Goal: Check status

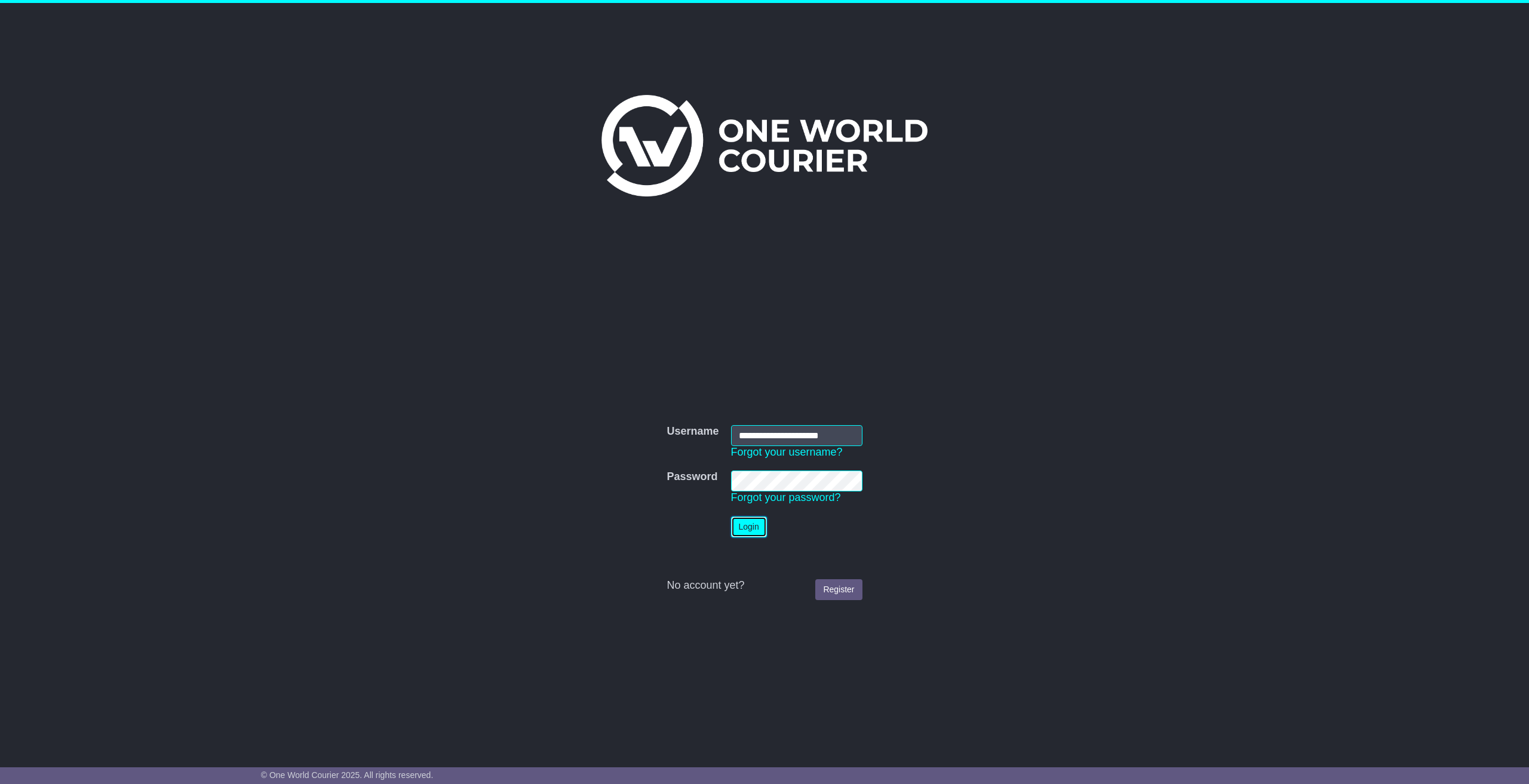
click at [754, 527] on button "Login" at bounding box center [749, 527] width 36 height 21
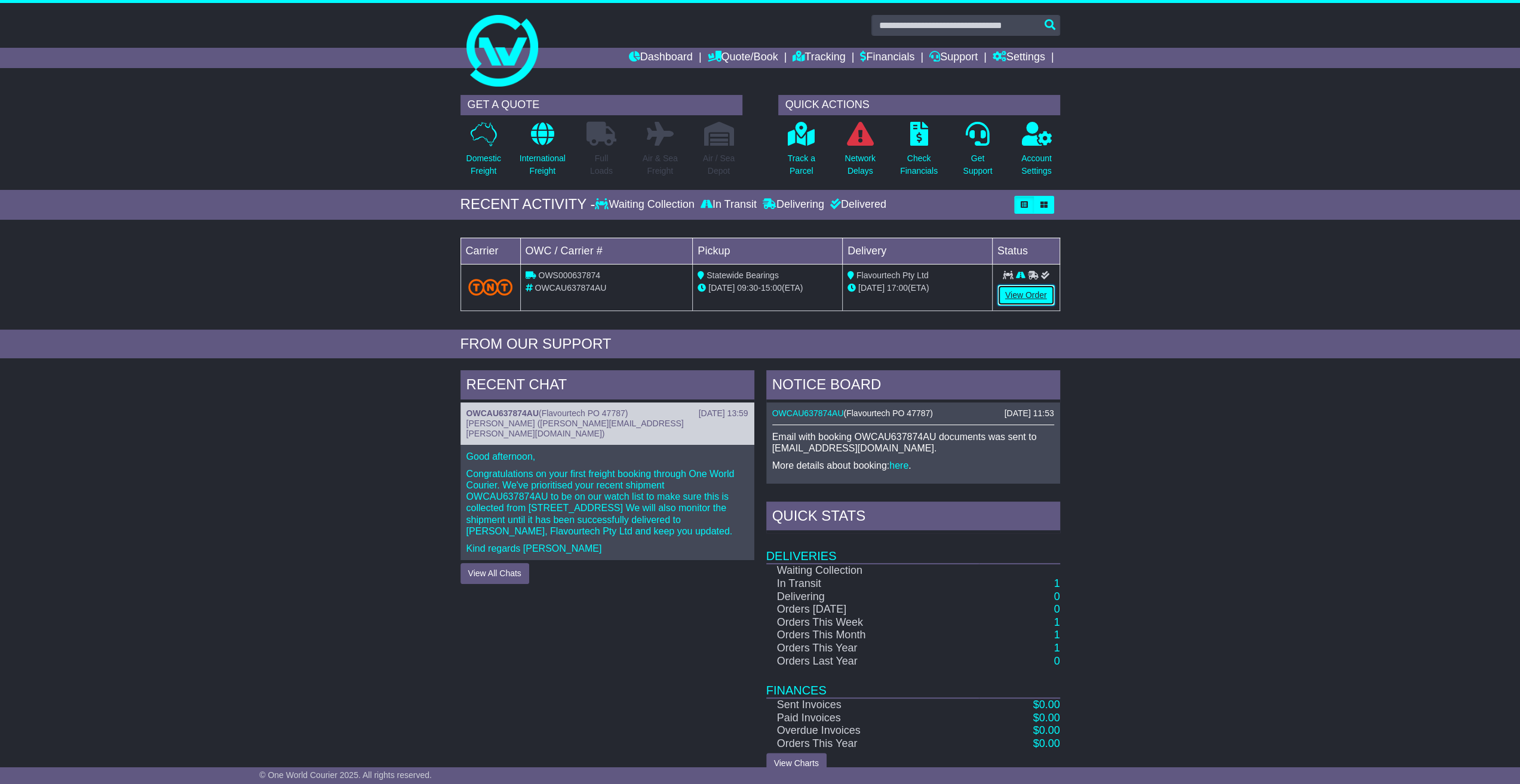
click at [1036, 286] on link "View Order" at bounding box center [1026, 296] width 58 height 21
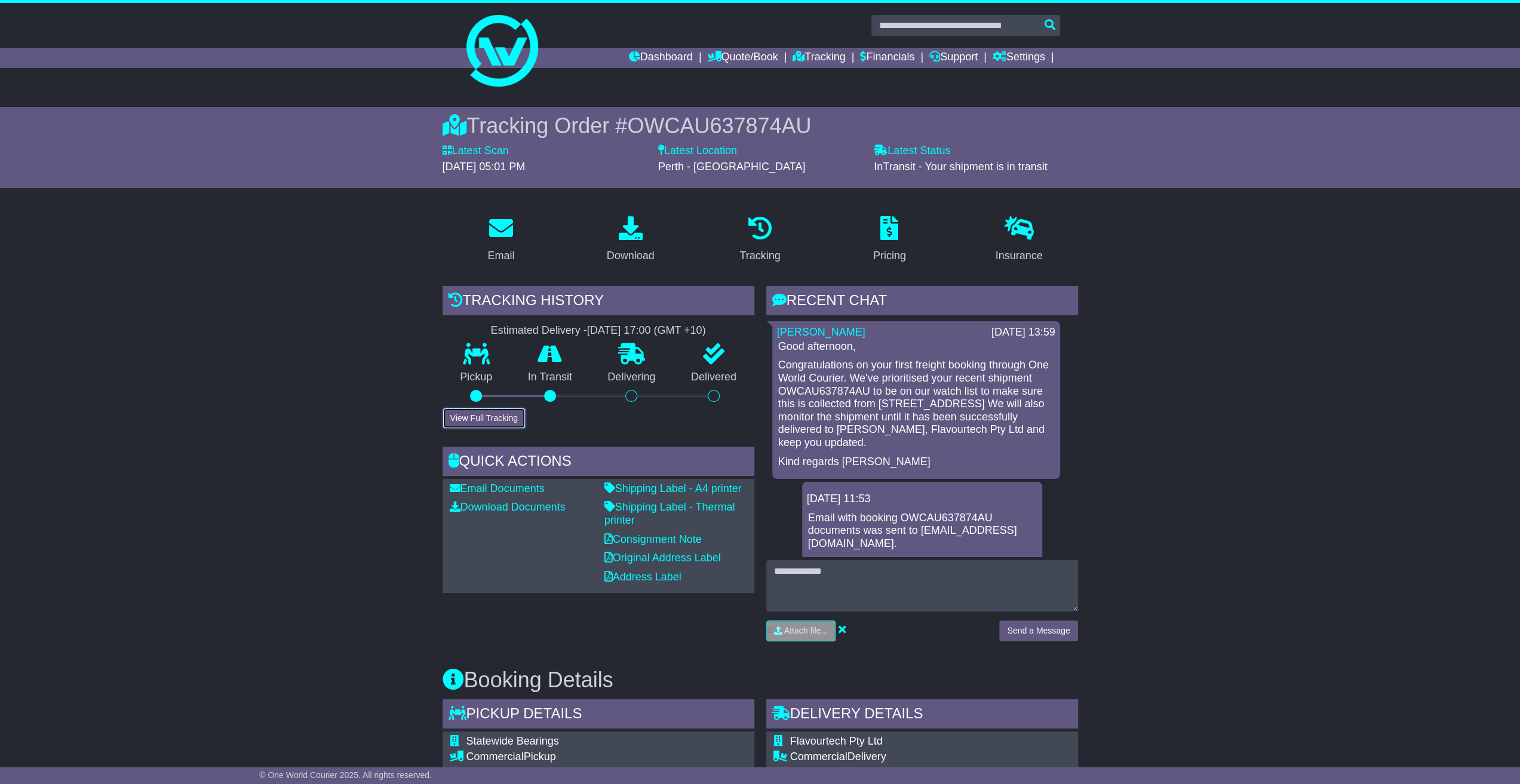
click at [485, 419] on button "View Full Tracking" at bounding box center [484, 418] width 83 height 21
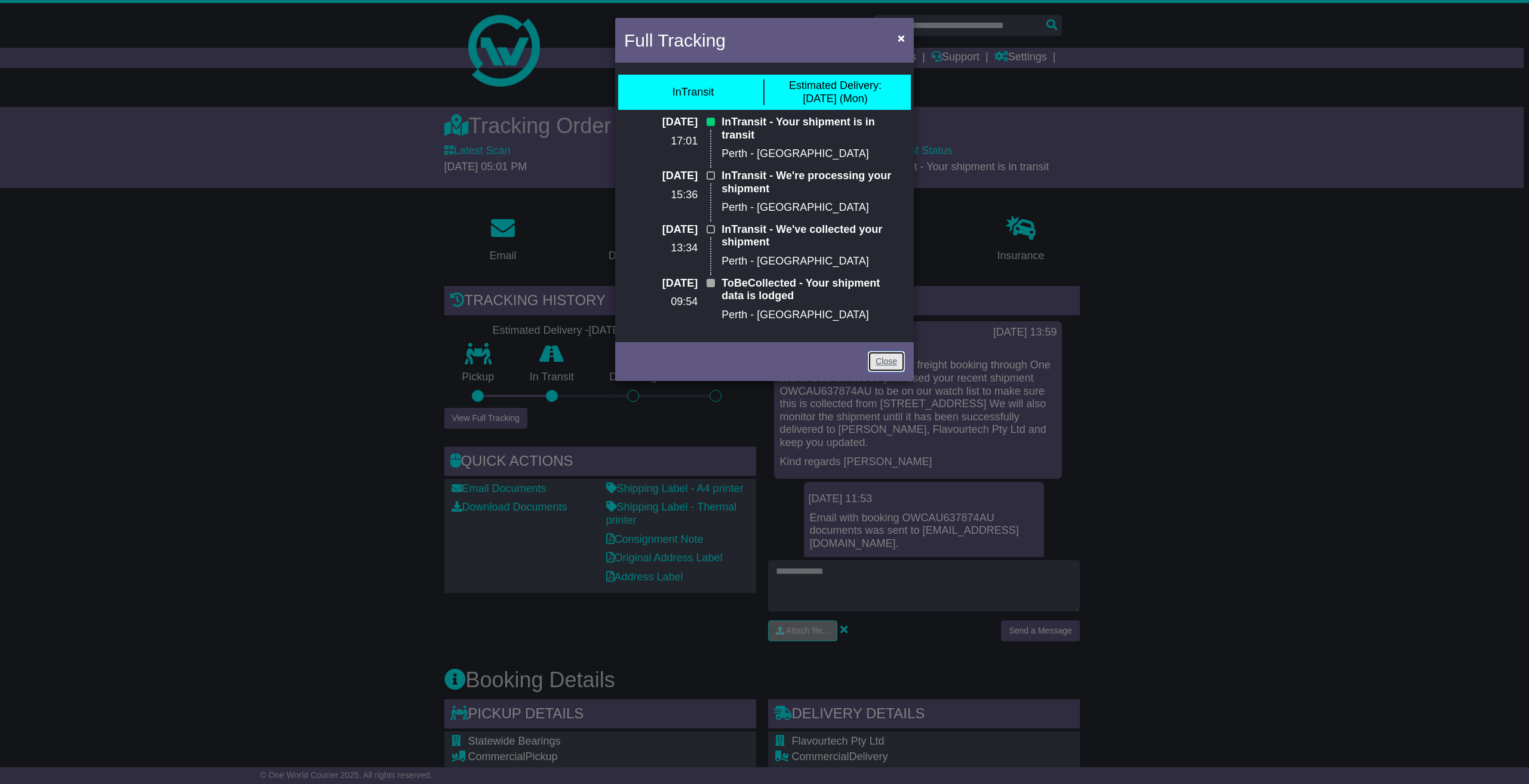
click at [900, 358] on link "Close" at bounding box center [886, 361] width 37 height 21
